Goal: Information Seeking & Learning: Learn about a topic

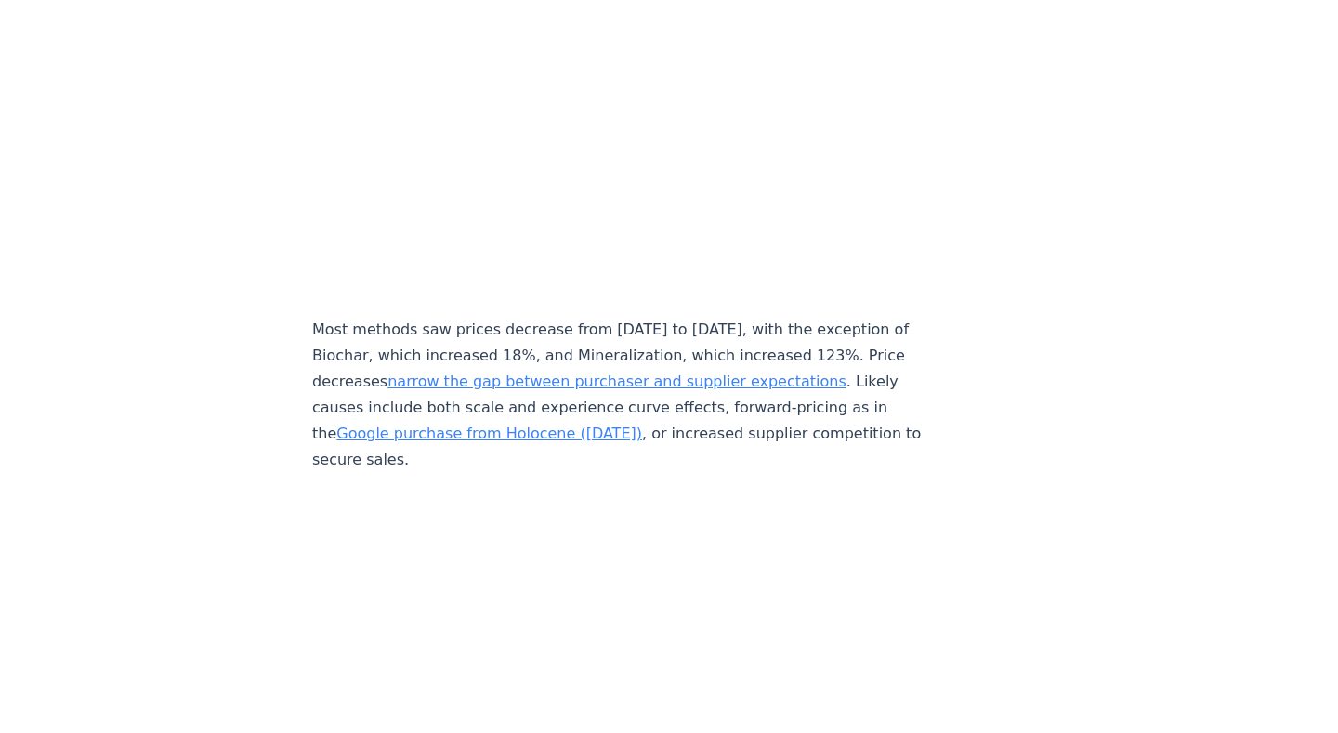
scroll to position [8509, 0]
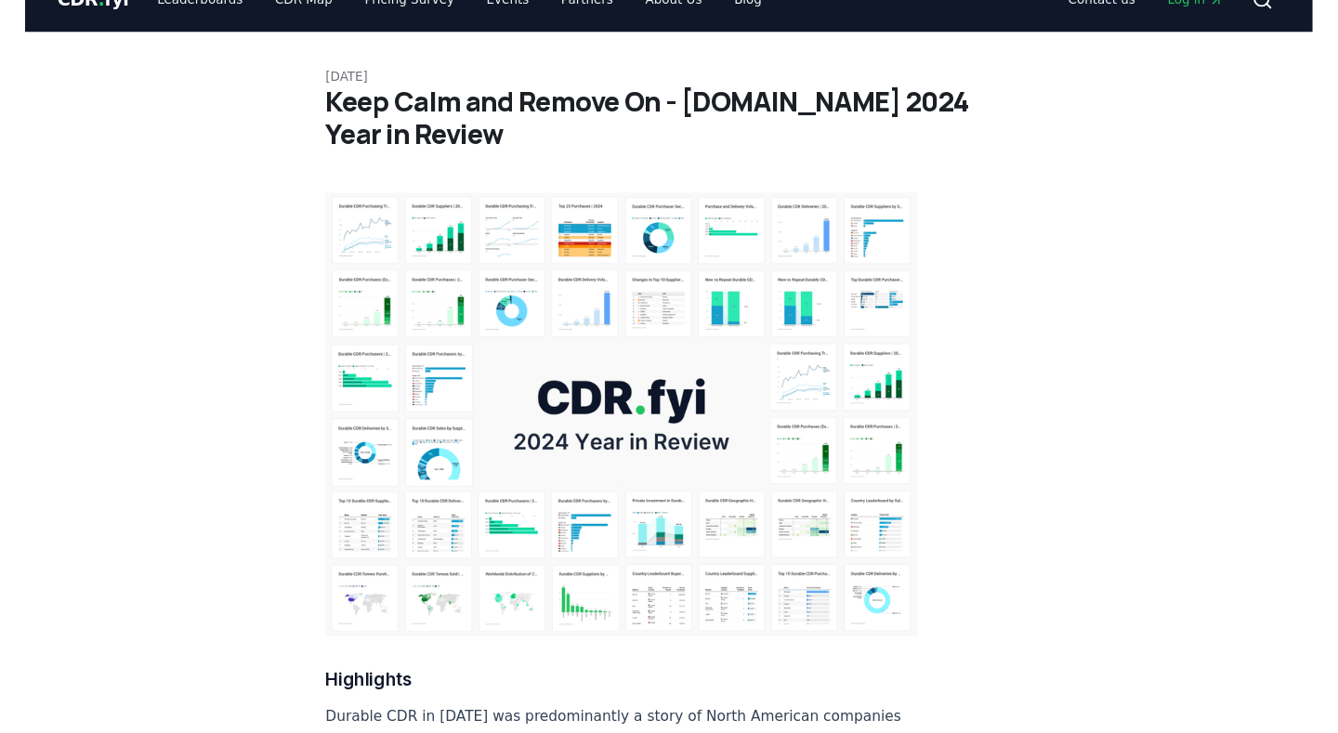
scroll to position [18327, 0]
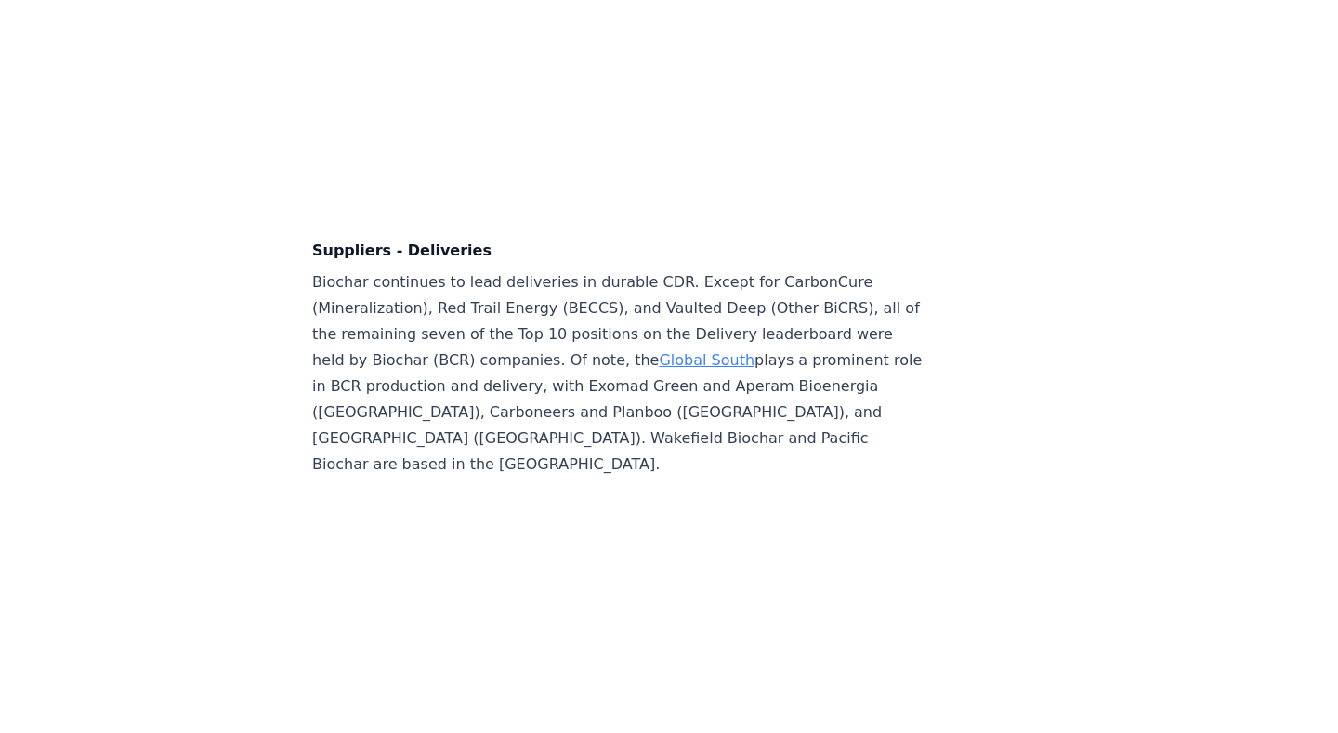
scroll to position [12771, 0]
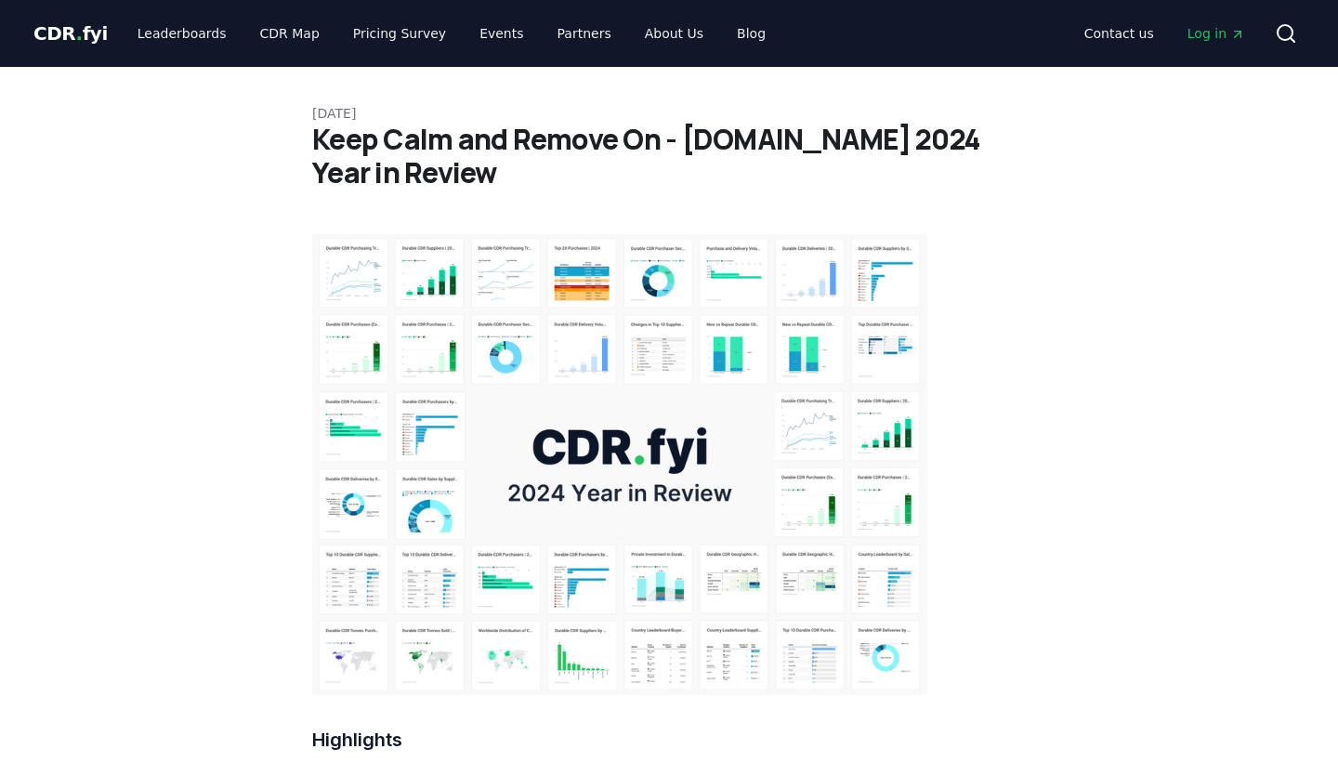
click at [1289, 36] on icon at bounding box center [1285, 33] width 22 height 22
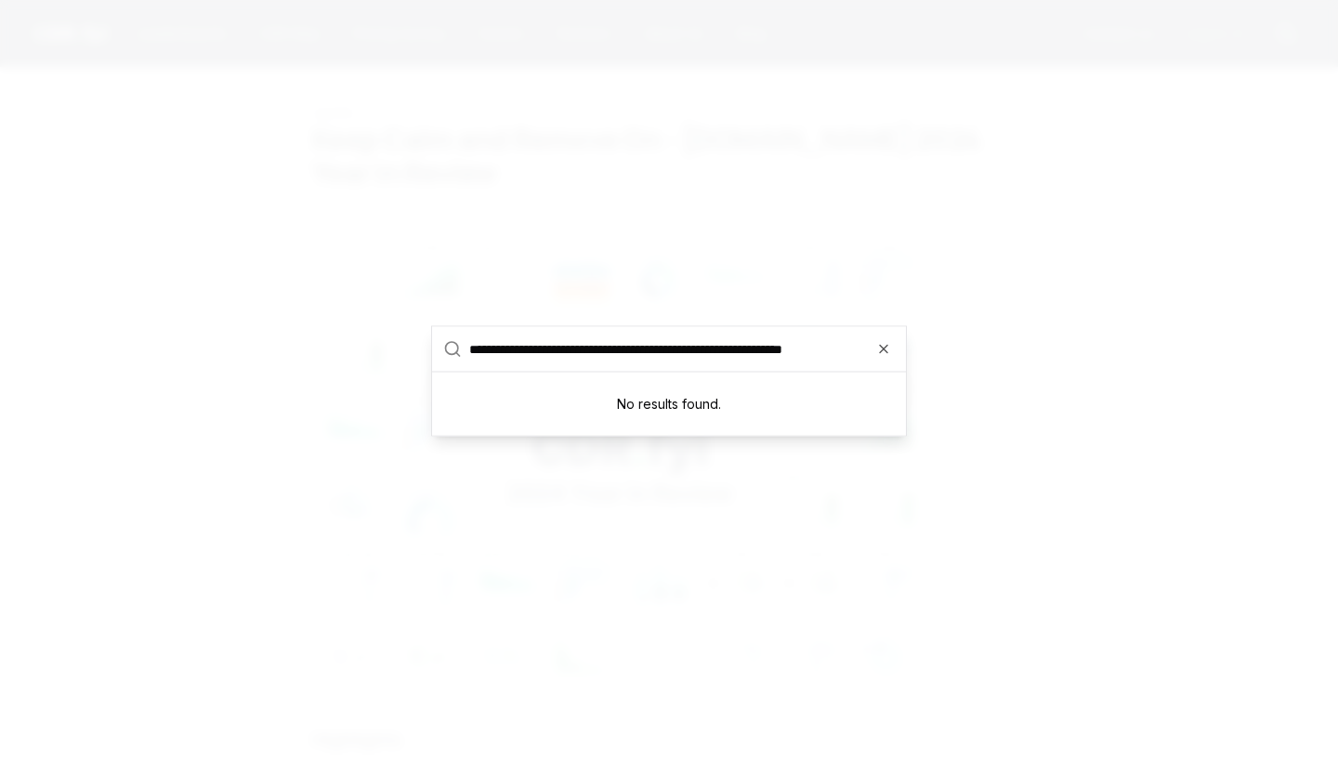
type input "**********"
click at [825, 185] on div at bounding box center [669, 381] width 1338 height 762
